Goal: Information Seeking & Learning: Learn about a topic

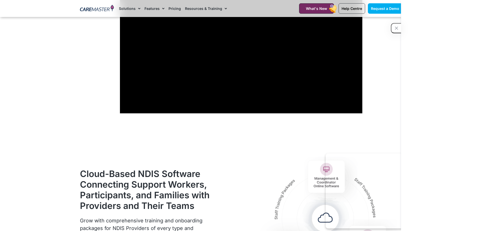
scroll to position [557, 0]
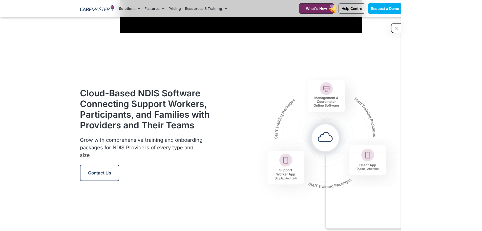
click at [90, 103] on h2 "Cloud-Based NDIS Software Connecting Support Workers, Participants, and Familie…" at bounding box center [145, 109] width 130 height 43
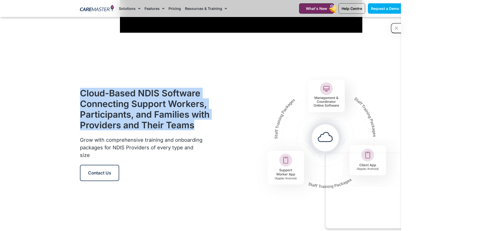
click at [90, 103] on h2 "Cloud-Based NDIS Software Connecting Support Workers, Participants, and Familie…" at bounding box center [145, 109] width 130 height 43
click at [81, 109] on h2 "Cloud-Based NDIS Software Connecting Support Workers, Participants, and Familie…" at bounding box center [145, 109] width 130 height 43
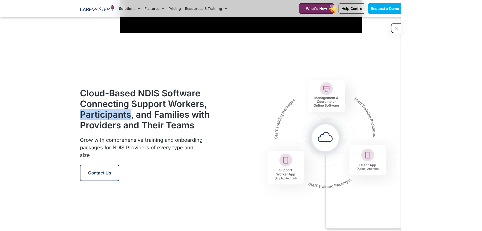
click at [81, 109] on h2 "Cloud-Based NDIS Software Connecting Support Workers, Participants, and Familie…" at bounding box center [145, 109] width 130 height 43
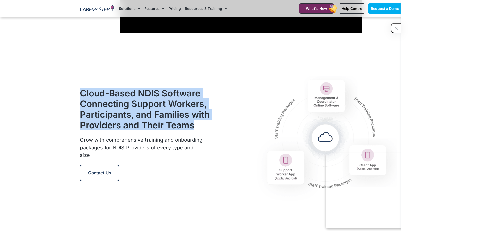
click at [81, 109] on h2 "Cloud-Based NDIS Software Connecting Support Workers, Participants, and Familie…" at bounding box center [145, 109] width 130 height 43
click at [100, 114] on h2 "Cloud-Based NDIS Software Connecting Support Workers, Participants, and Familie…" at bounding box center [145, 109] width 130 height 43
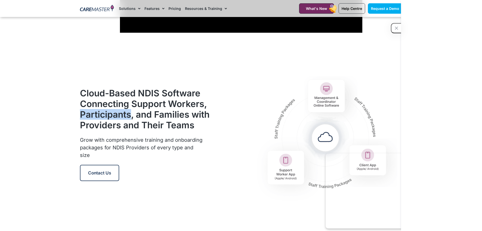
click at [100, 114] on h2 "Cloud-Based NDIS Software Connecting Support Workers, Participants, and Familie…" at bounding box center [145, 109] width 130 height 43
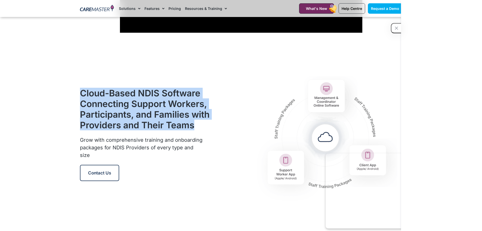
click at [100, 114] on h2 "Cloud-Based NDIS Software Connecting Support Workers, Participants, and Familie…" at bounding box center [145, 109] width 130 height 43
click at [102, 111] on h2 "Cloud-Based NDIS Software Connecting Support Workers, Participants, and Familie…" at bounding box center [145, 109] width 130 height 43
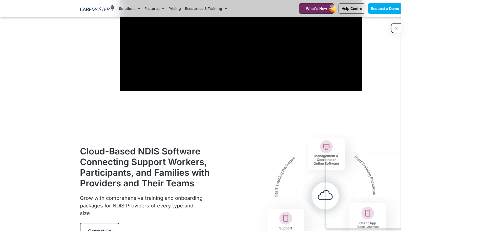
scroll to position [456, 0]
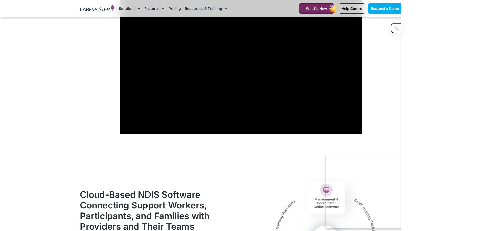
click at [96, 79] on section "Discover the Benefits of Our NDIS & Aged Care Software" at bounding box center [241, 52] width 482 height 170
click at [393, 31] on div "button" at bounding box center [396, 28] width 8 height 9
click at [71, 118] on section "Discover the Benefits of Our NDIS & Aged Care Software" at bounding box center [241, 52] width 482 height 170
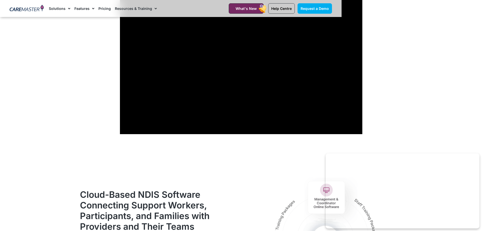
scroll to position [423, 0]
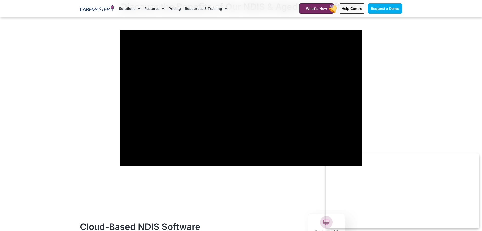
click at [15, 129] on section "Discover the Benefits of Our NDIS & Aged Care Software" at bounding box center [241, 84] width 482 height 170
click at [68, 79] on section "Discover the Benefits of Our NDIS & Aged Care Software" at bounding box center [241, 84] width 482 height 170
